Goal: Task Accomplishment & Management: Use online tool/utility

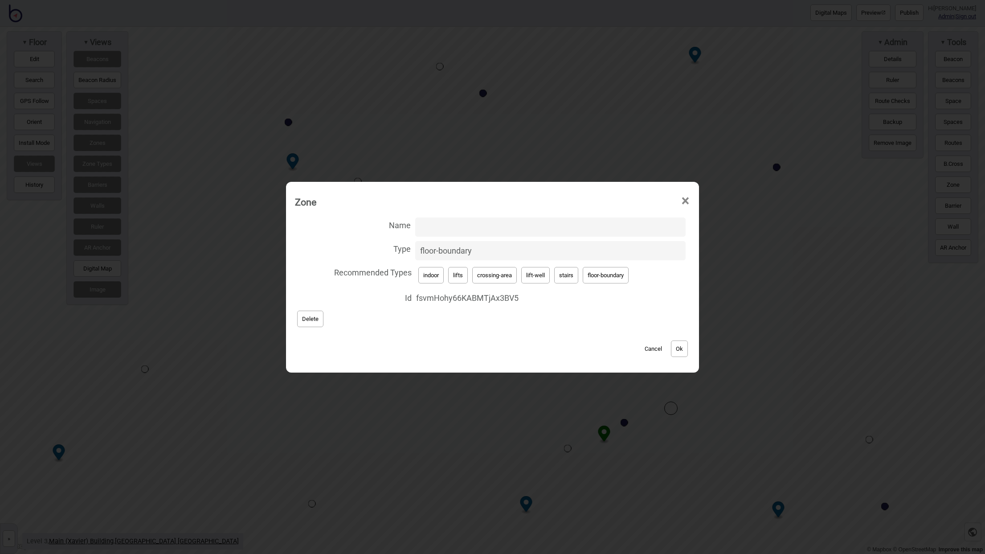
click at [656, 349] on button "Cancel" at bounding box center [653, 348] width 26 height 16
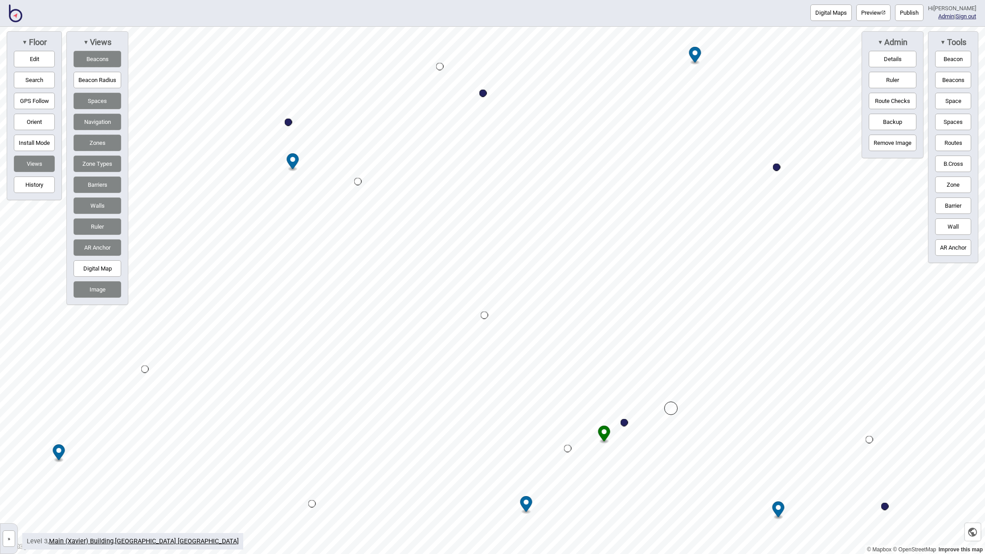
click at [47, 61] on button "Edit" at bounding box center [34, 59] width 41 height 16
drag, startPoint x: 568, startPoint y: 448, endPoint x: 609, endPoint y: 420, distance: 49.2
click at [948, 228] on button "Wall" at bounding box center [953, 226] width 36 height 16
click at [656, 494] on div "Map marker" at bounding box center [650, 494] width 13 height 13
click at [663, 501] on div "Map marker" at bounding box center [661, 499] width 13 height 13
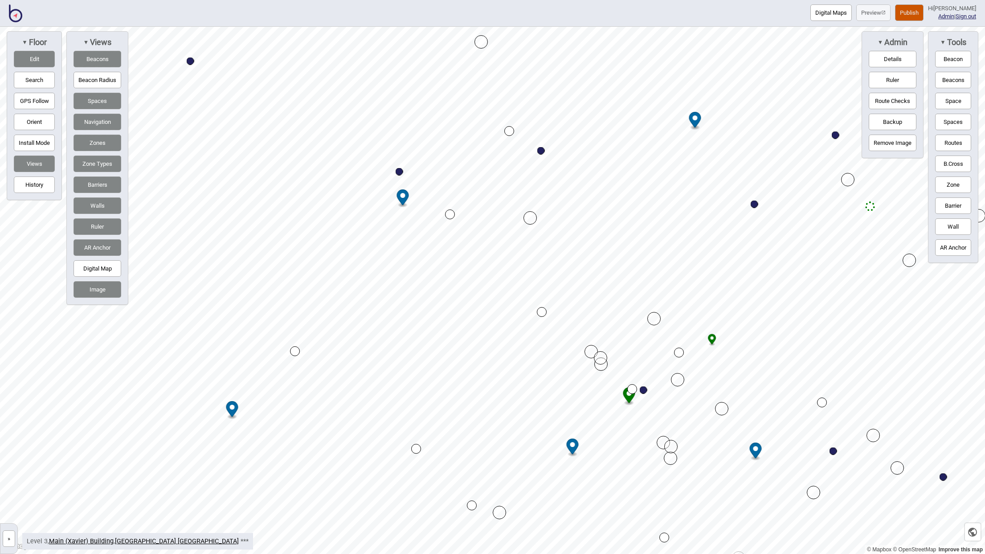
click at [678, 354] on div "Map marker" at bounding box center [679, 352] width 10 height 10
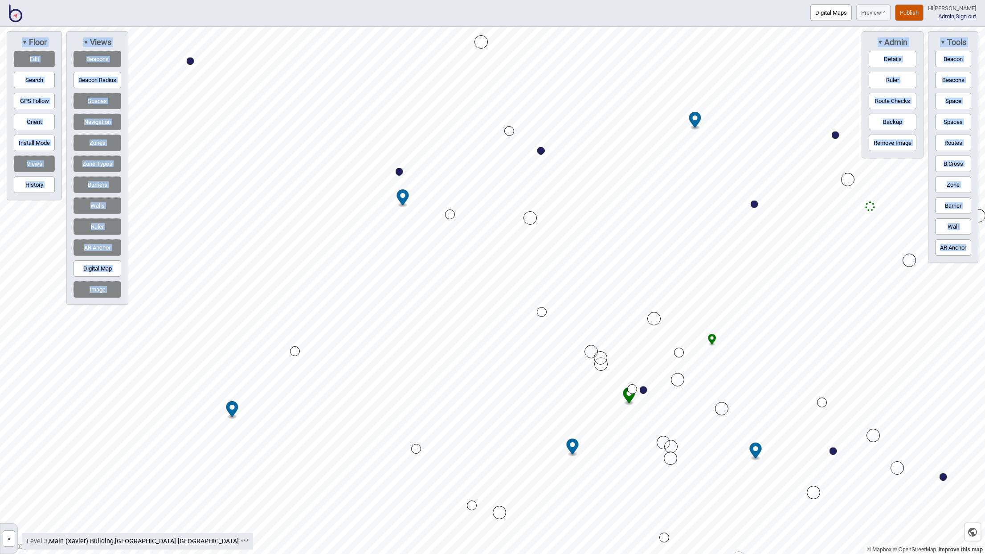
click at [678, 354] on div "Map marker" at bounding box center [679, 352] width 10 height 10
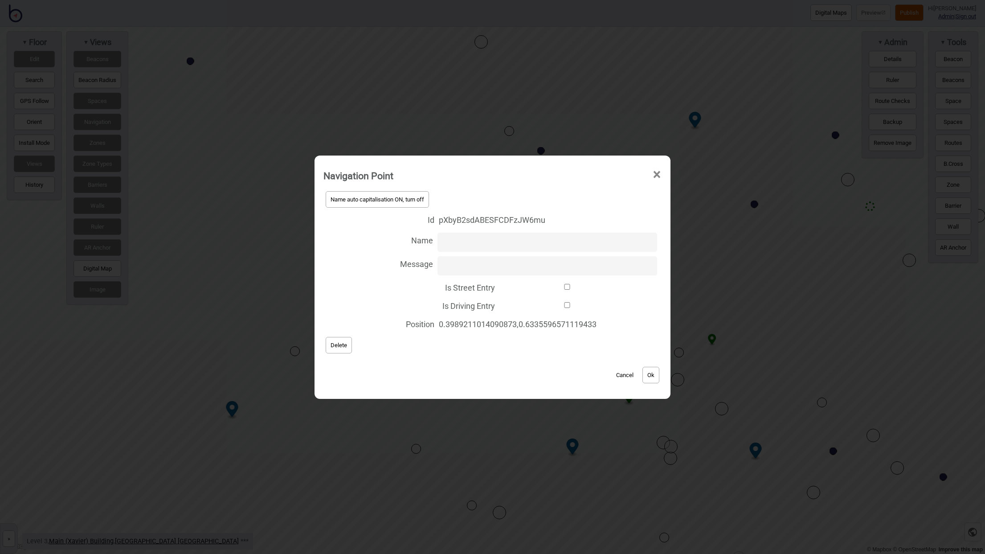
click at [344, 349] on button "Delete" at bounding box center [339, 345] width 26 height 16
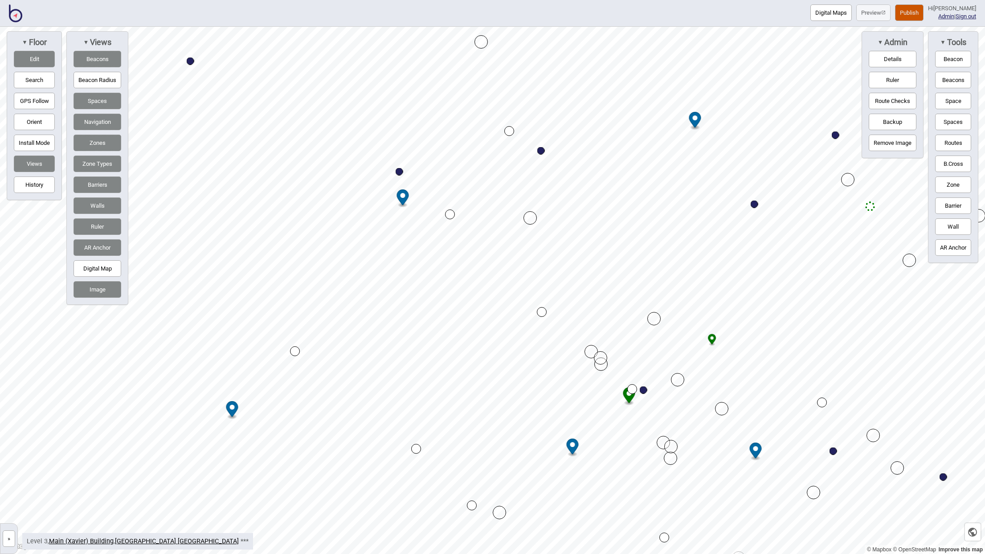
click at [950, 137] on button "Routes" at bounding box center [953, 143] width 36 height 16
click at [632, 388] on div "Map marker" at bounding box center [632, 389] width 10 height 10
click at [869, 206] on div "Map marker" at bounding box center [870, 206] width 10 height 10
click at [867, 208] on div "Map marker" at bounding box center [869, 206] width 13 height 13
click at [40, 61] on button "Edit" at bounding box center [34, 59] width 41 height 16
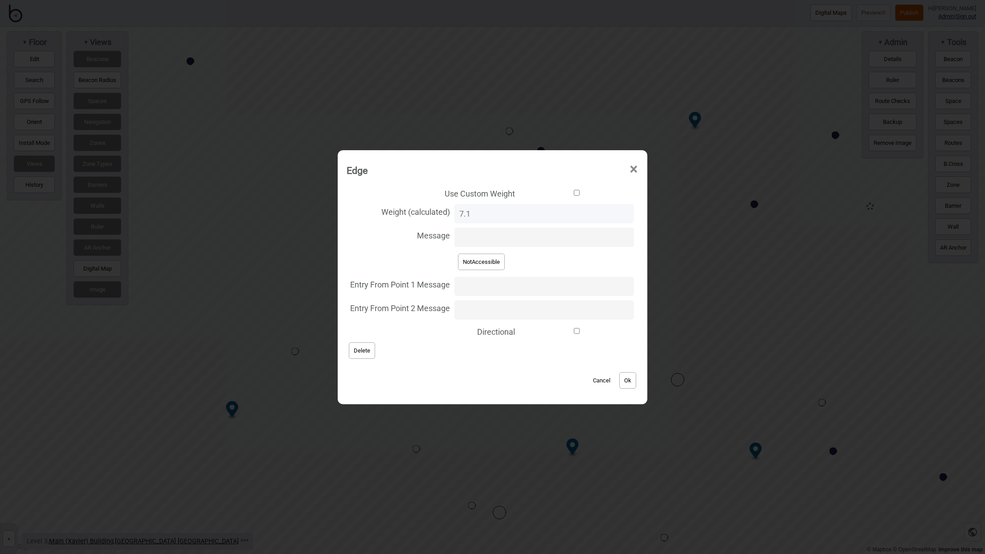
click at [572, 193] on input "Use Custom Weight" at bounding box center [576, 193] width 114 height 6
checkbox input "true"
drag, startPoint x: 477, startPoint y: 215, endPoint x: 455, endPoint y: 214, distance: 21.8
click at [455, 214] on label "Weight (custom) 0" at bounding box center [493, 214] width 292 height 24
type input "1"
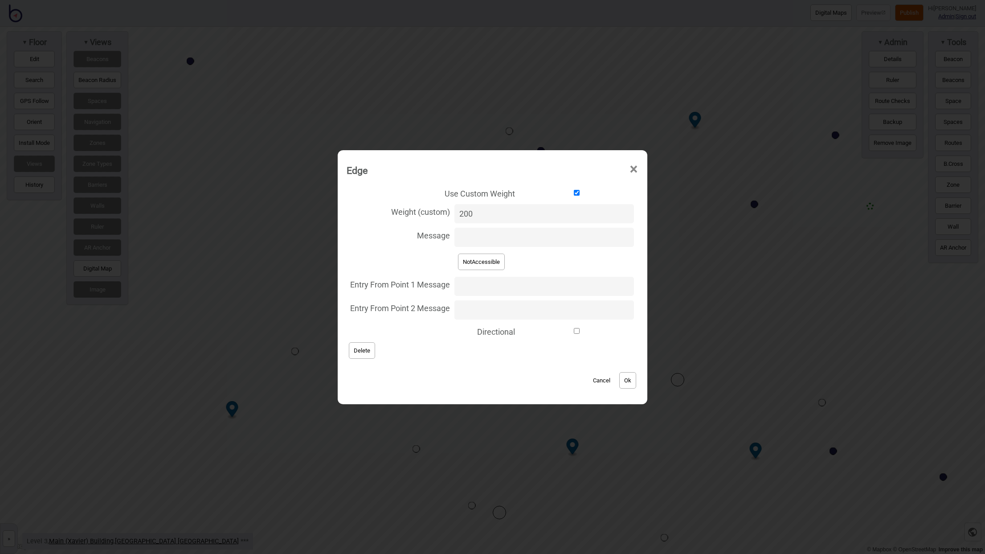
type input "200"
click at [619, 378] on button "Ok" at bounding box center [627, 380] width 17 height 16
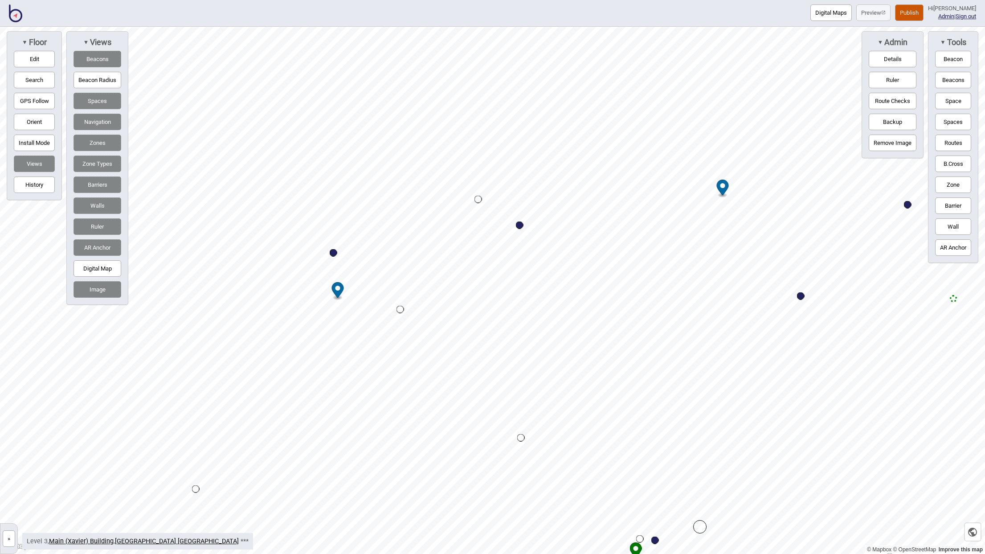
click at [919, 17] on button "Publish" at bounding box center [909, 12] width 29 height 16
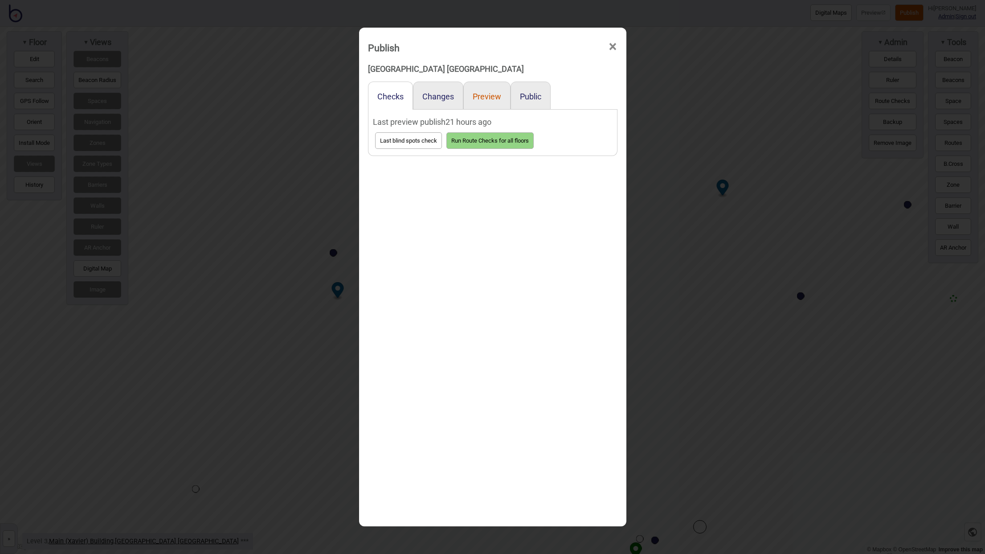
click at [487, 96] on button "Preview" at bounding box center [487, 96] width 29 height 9
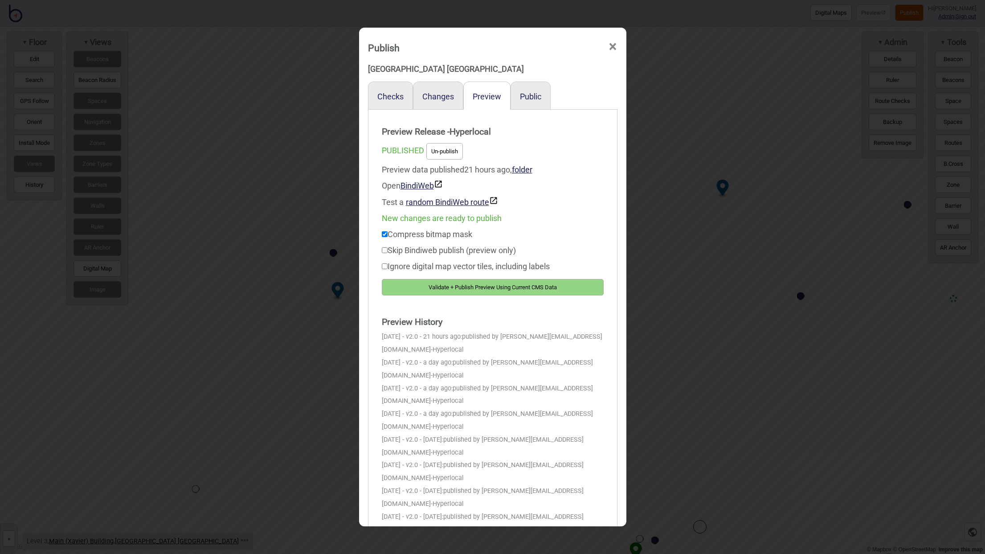
click at [497, 289] on button "Validate + Publish Preview Using Current CMS Data" at bounding box center [493, 287] width 222 height 16
